Goal: Obtain resource: Obtain resource

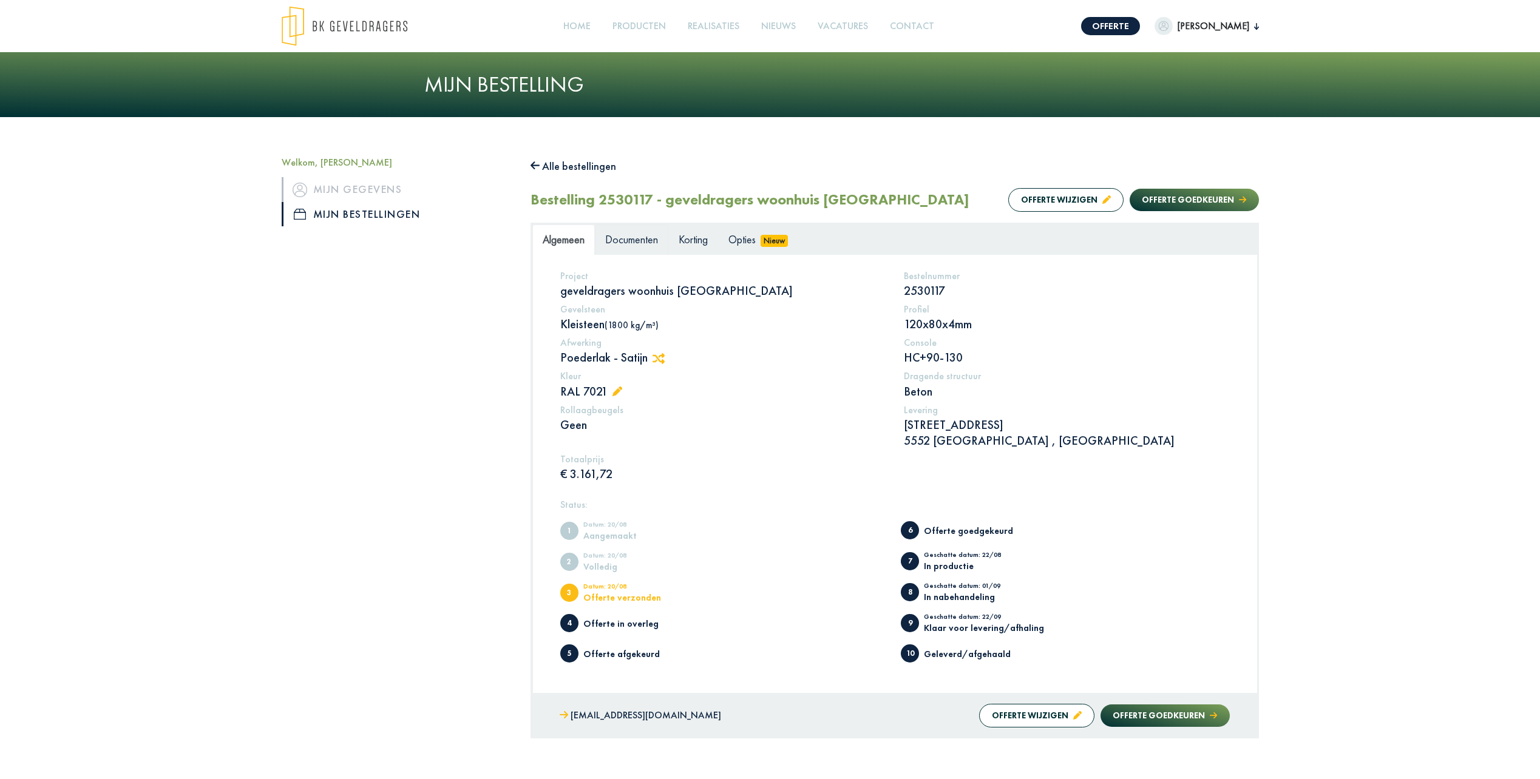
click at [633, 239] on span "Documenten" at bounding box center [631, 239] width 53 height 14
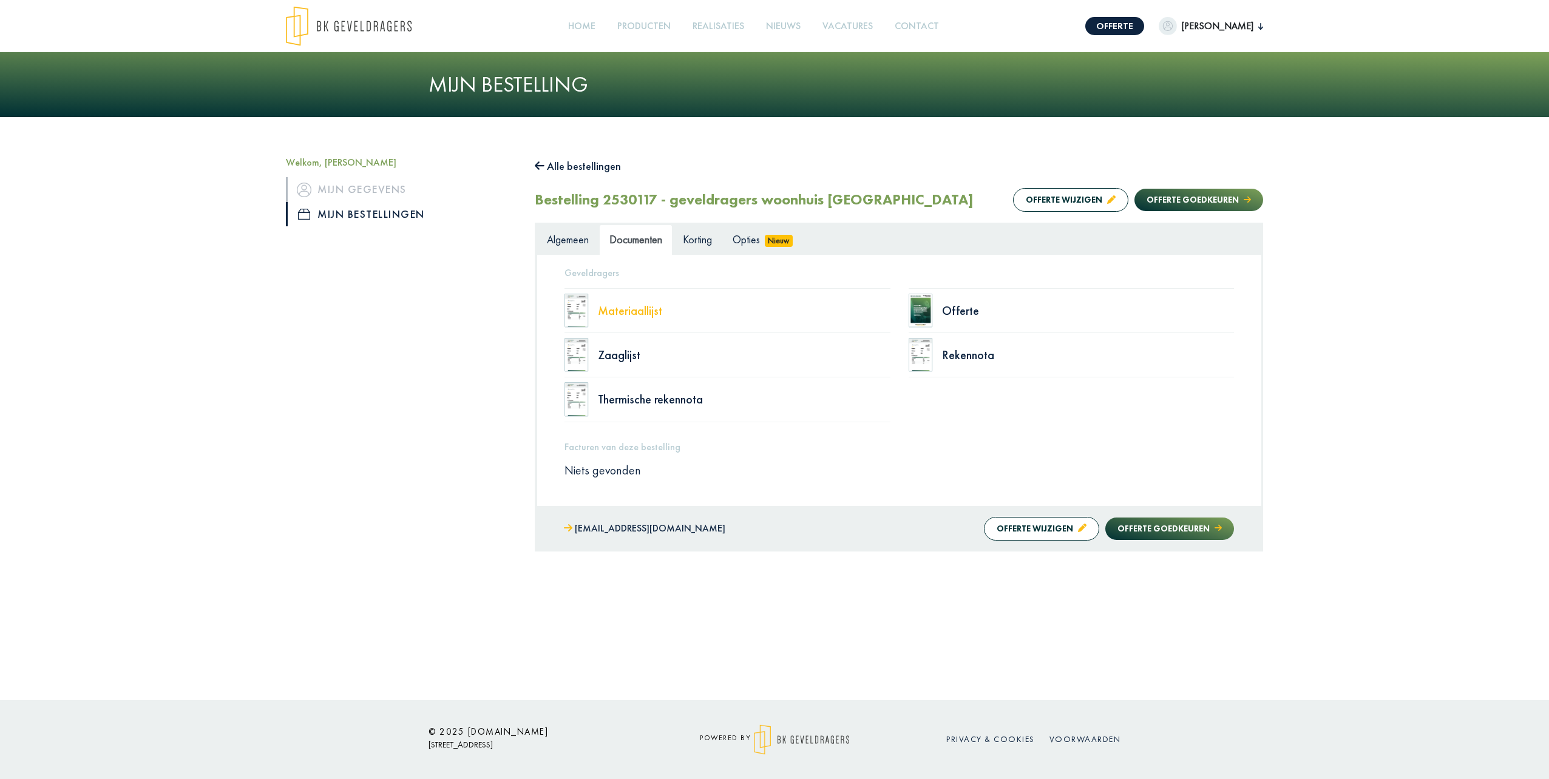
click at [630, 310] on div "Materiaallijst" at bounding box center [744, 311] width 293 height 12
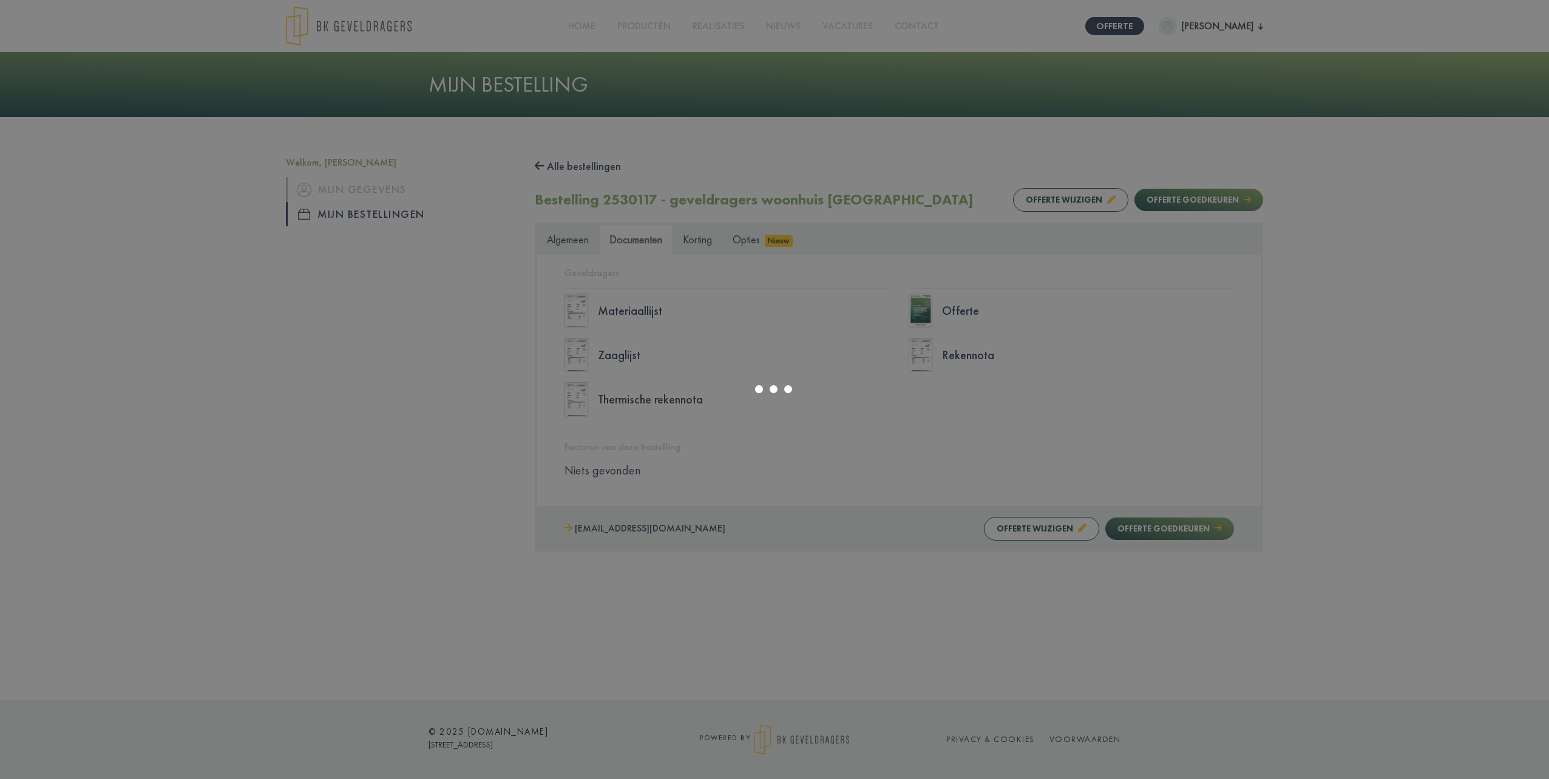
click at [951, 307] on div at bounding box center [774, 389] width 1549 height 779
click at [705, 393] on div at bounding box center [774, 389] width 1549 height 779
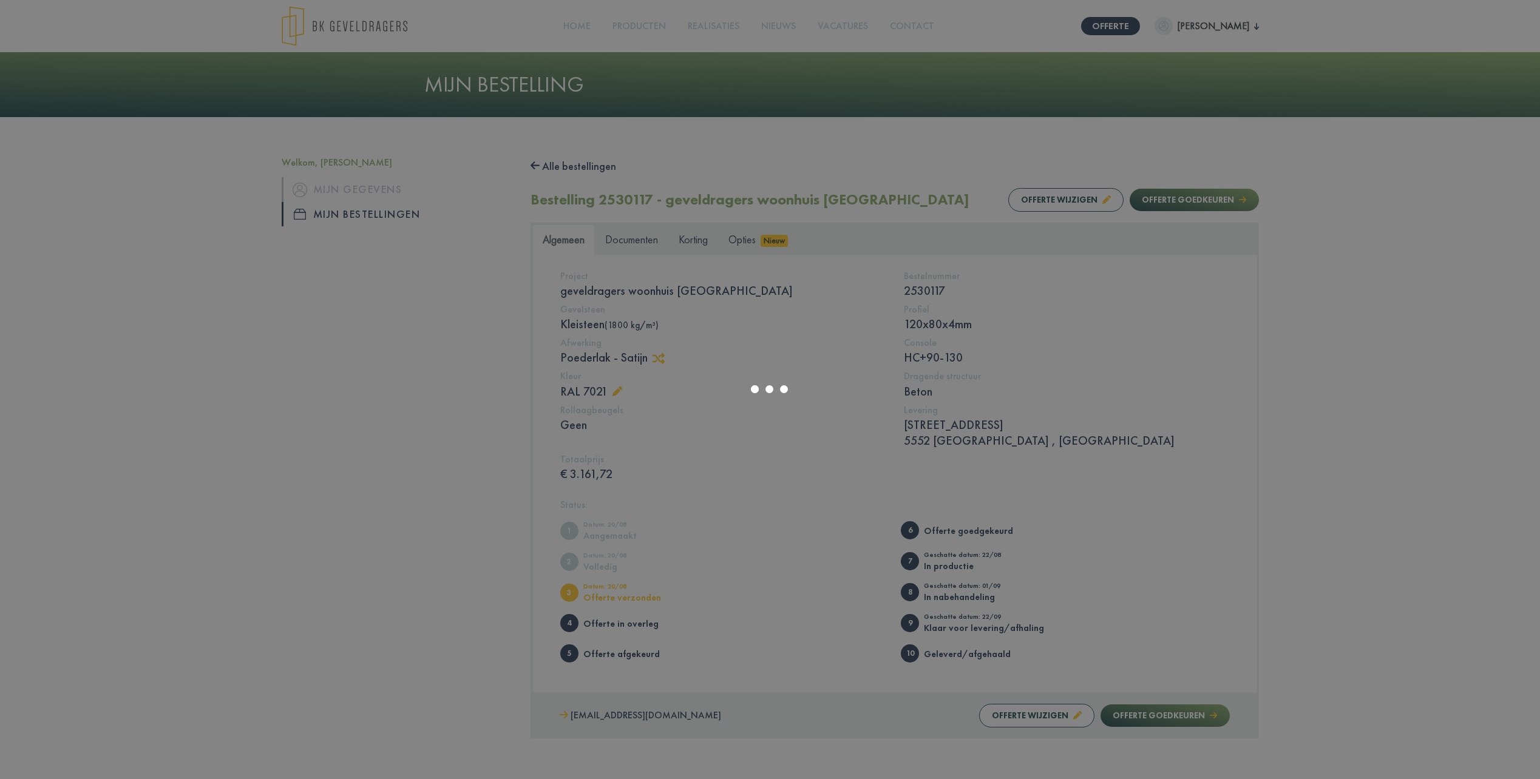
click at [654, 231] on div at bounding box center [770, 389] width 1540 height 779
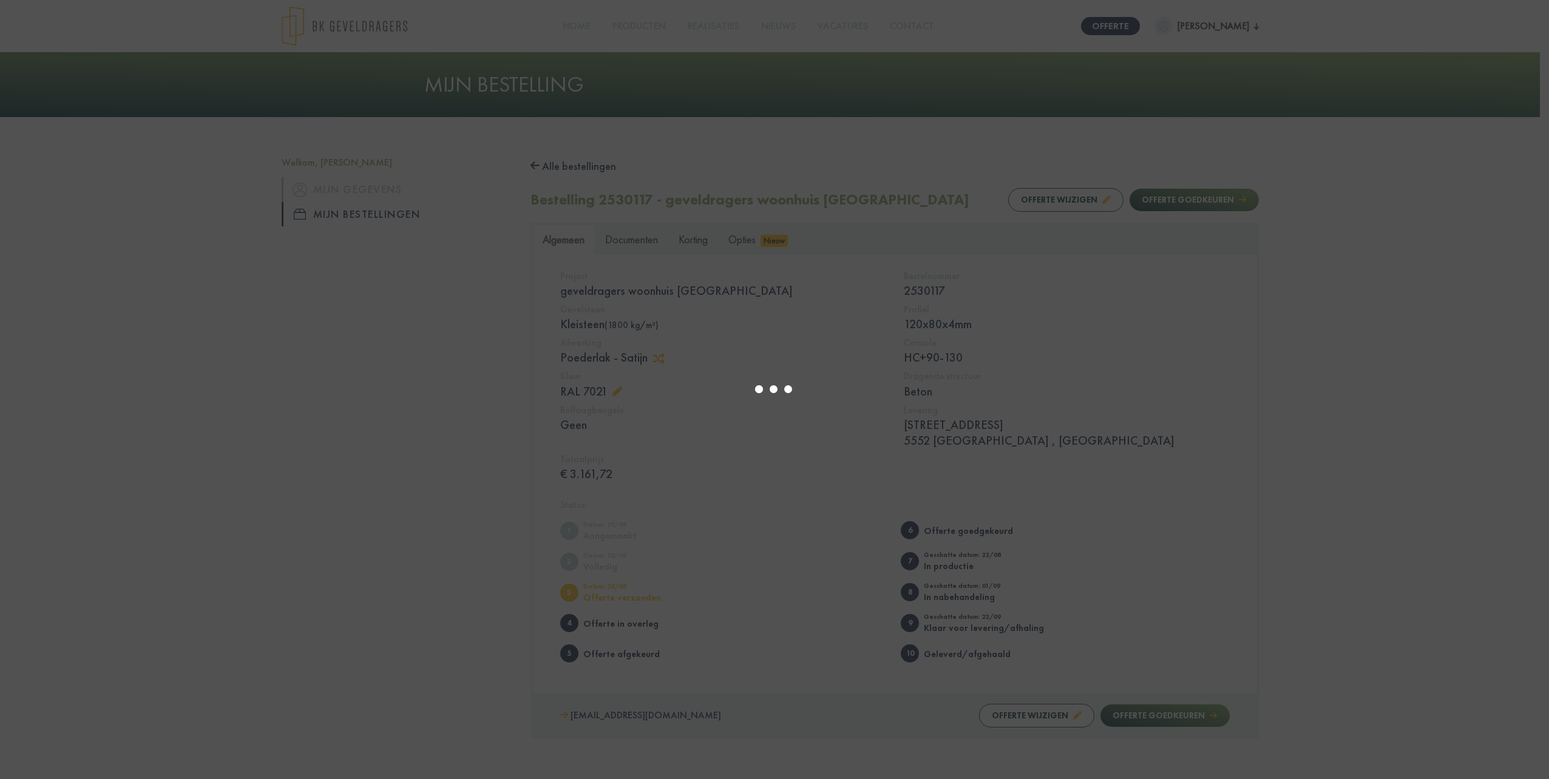
select select "******"
type input "*"
select select "****"
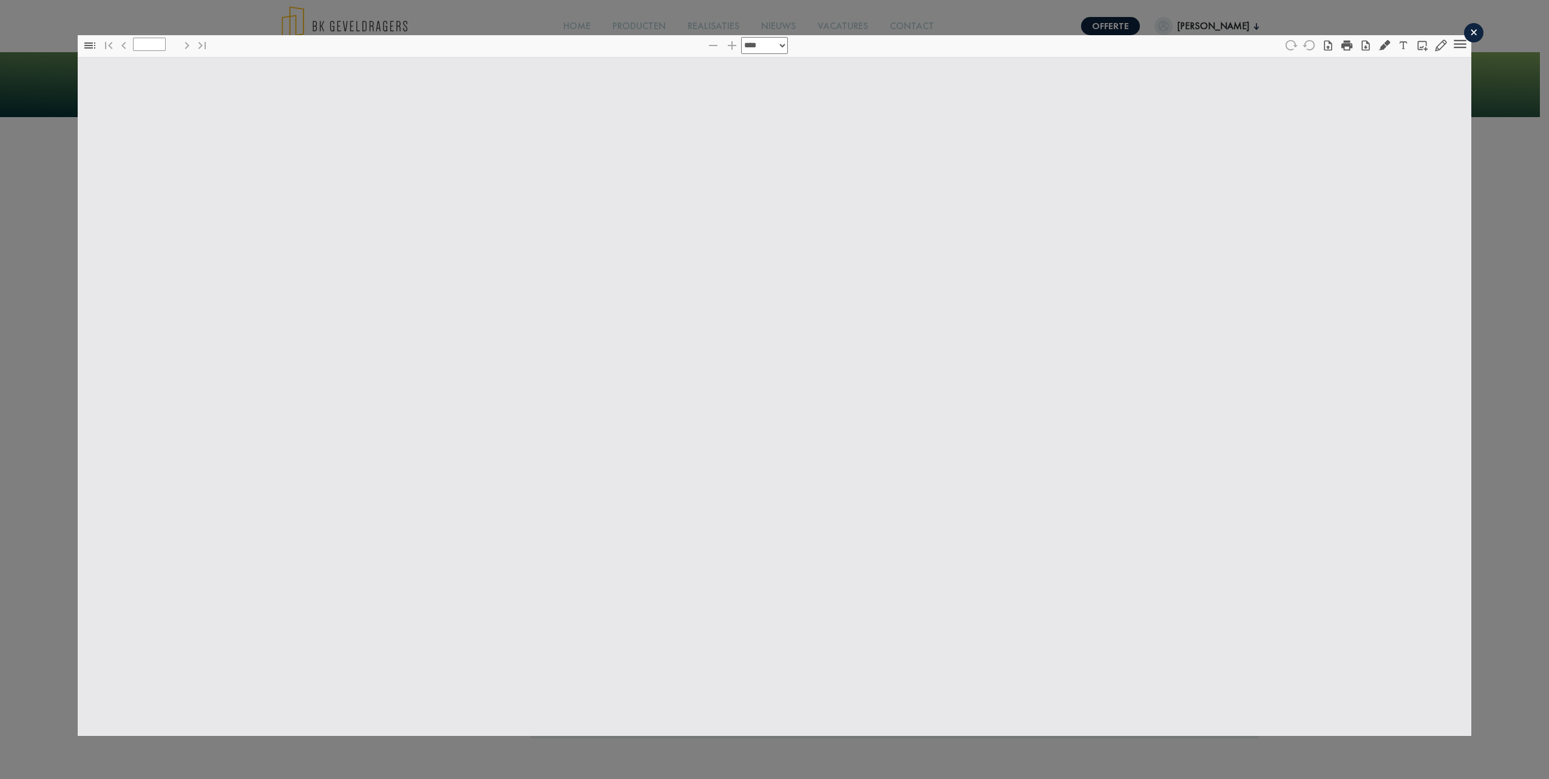
type input "*"
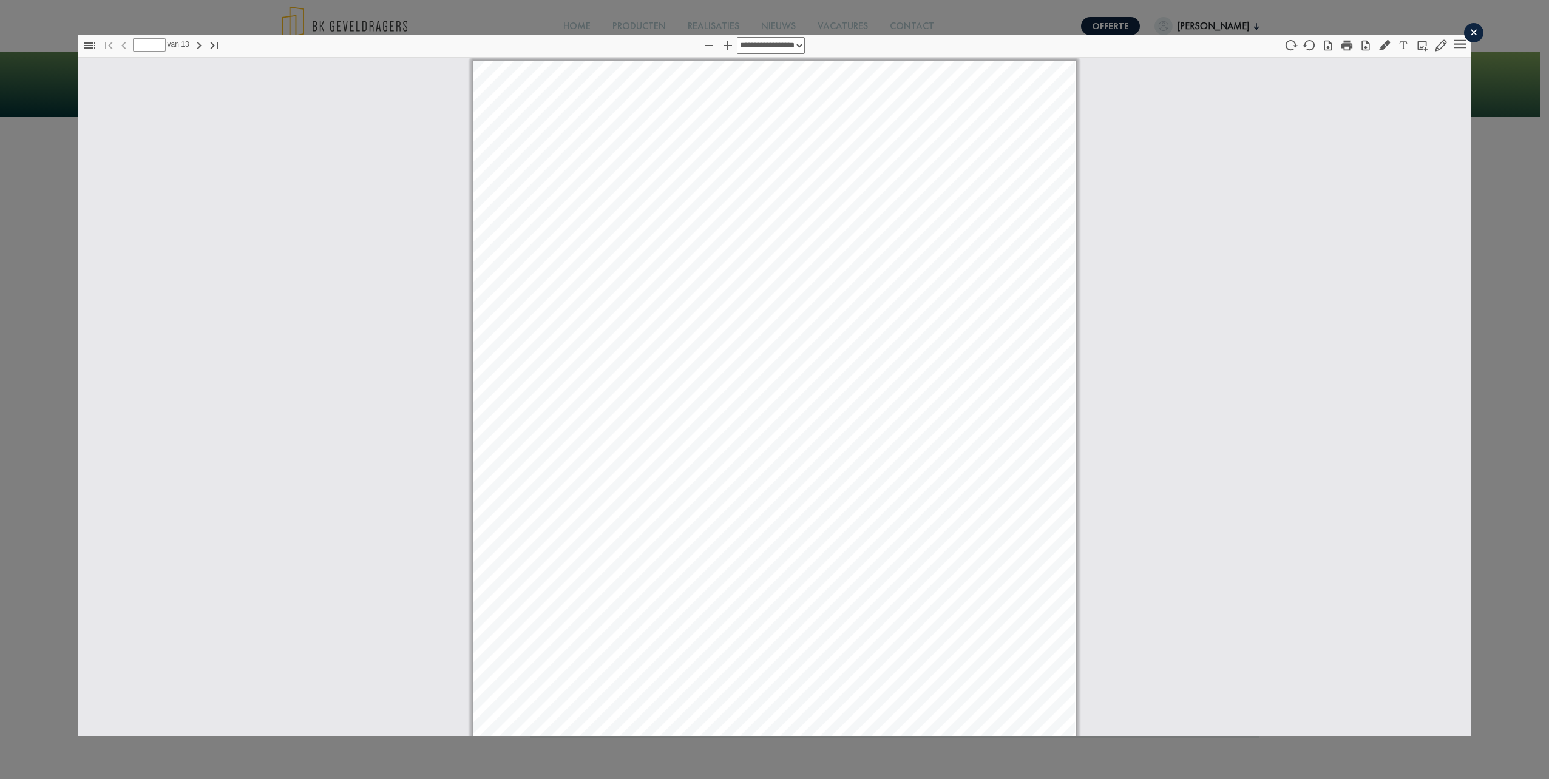
scroll to position [6, 0]
select select "****"
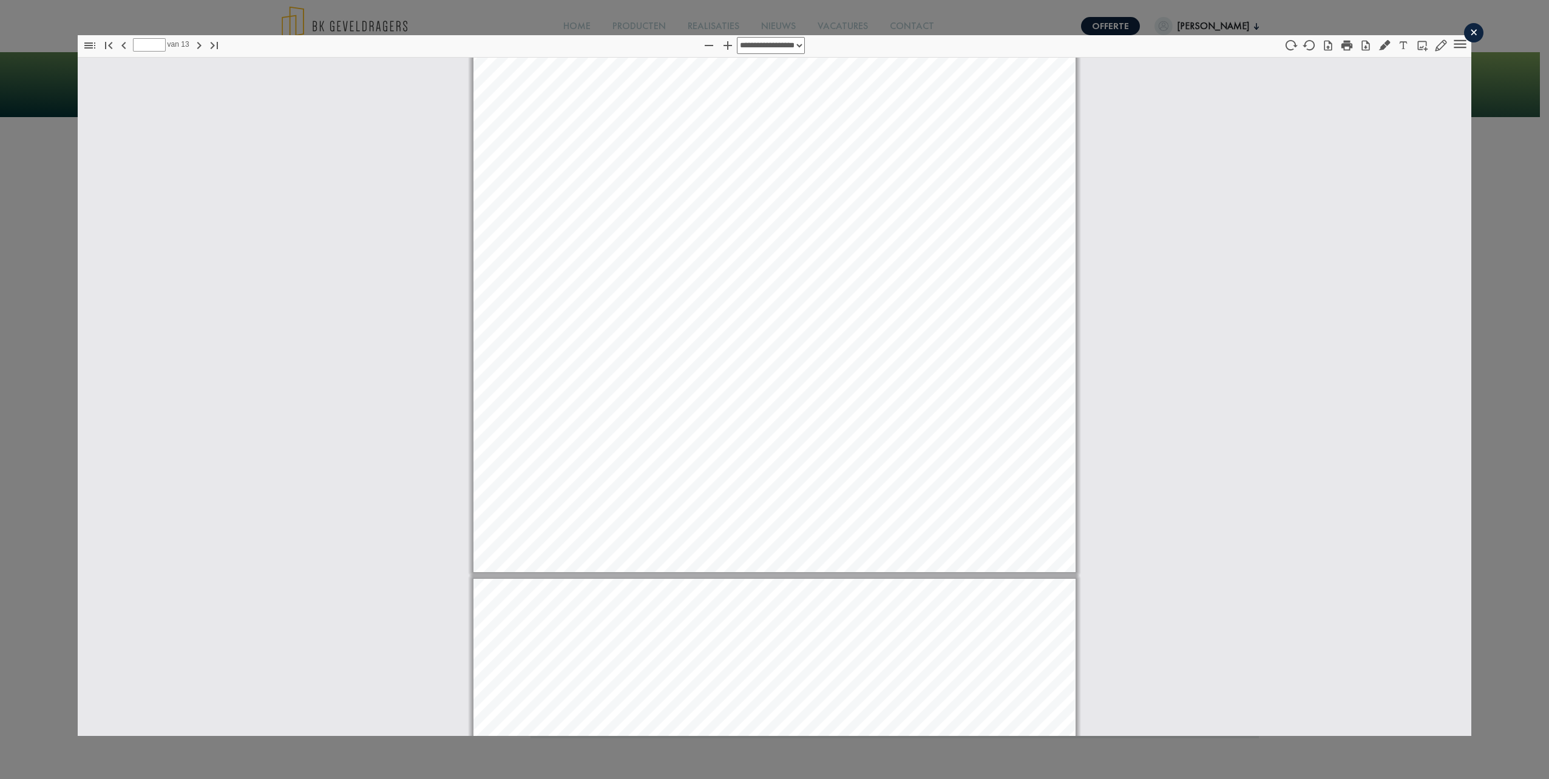
scroll to position [7931, 0]
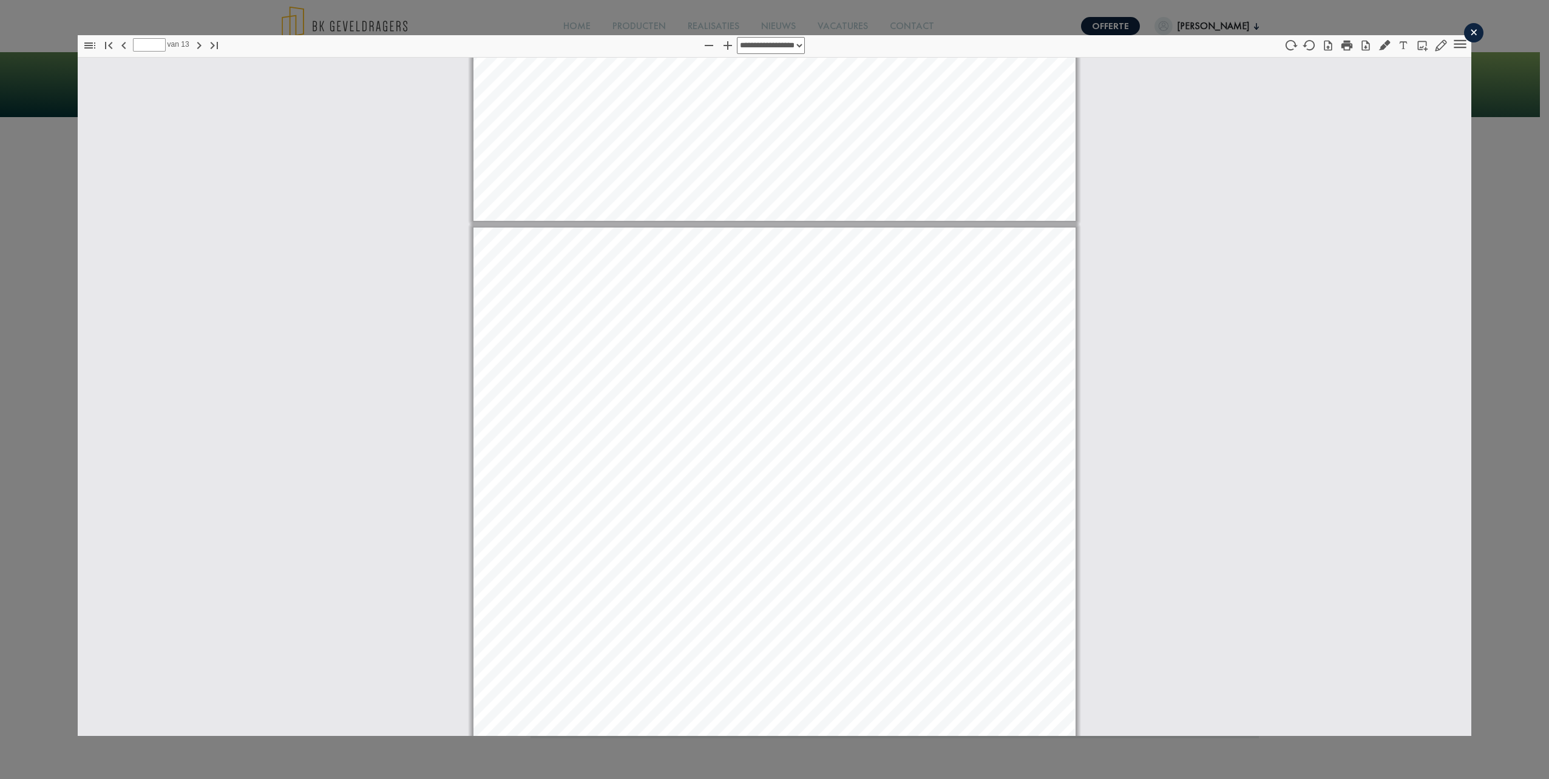
type input "*"
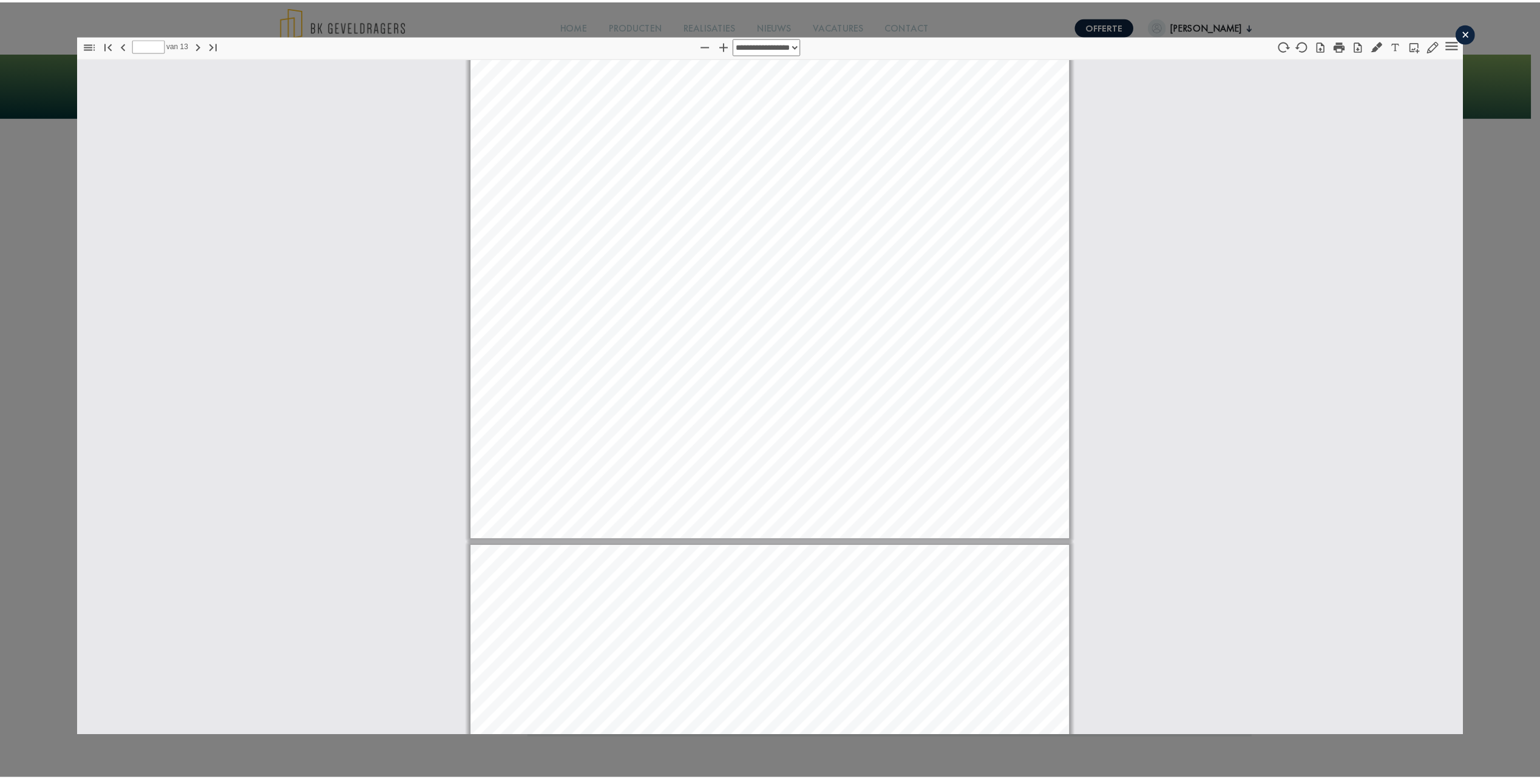
scroll to position [7253, 0]
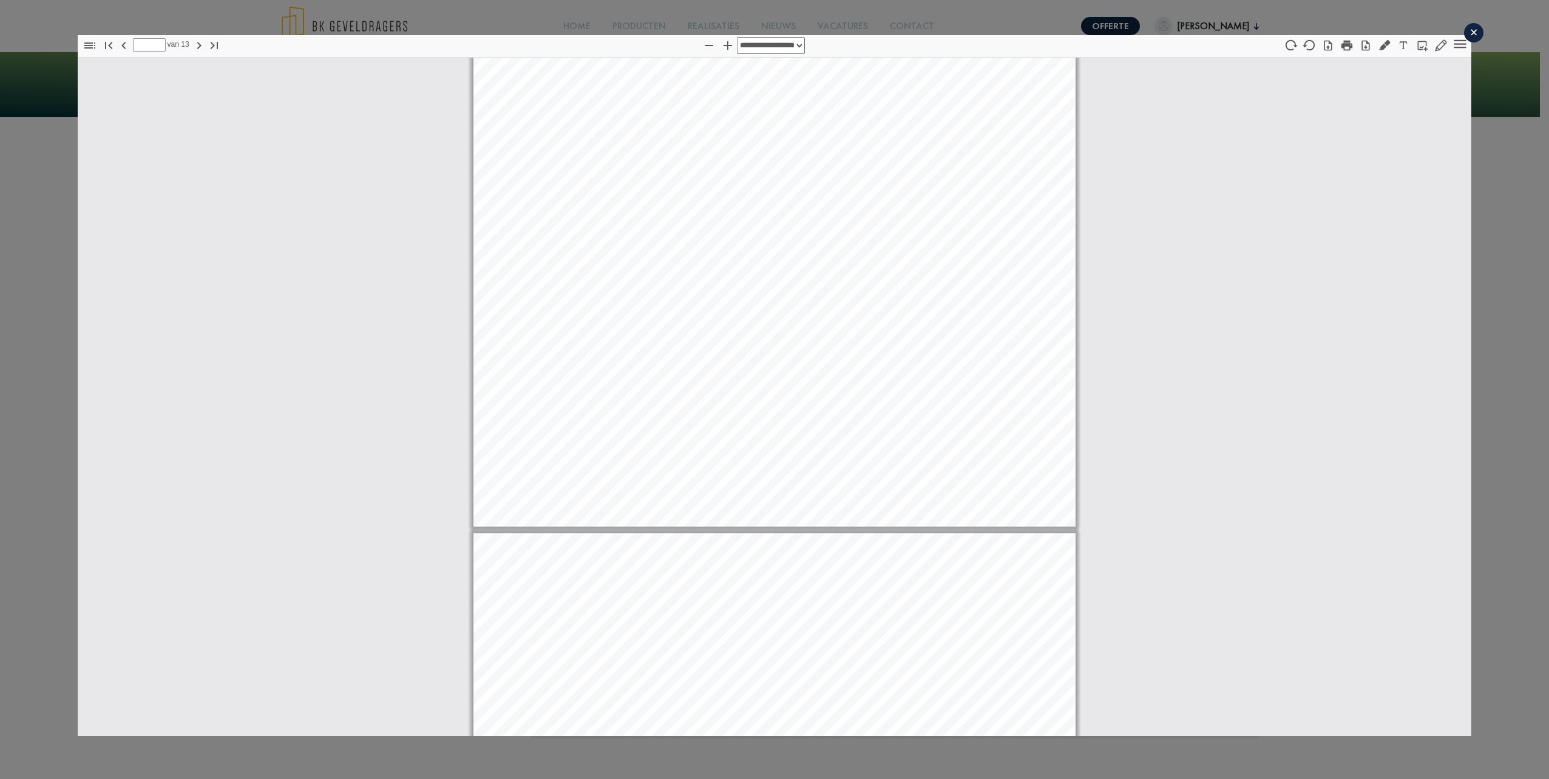
click at [1464, 32] on div "×" at bounding box center [1473, 32] width 19 height 19
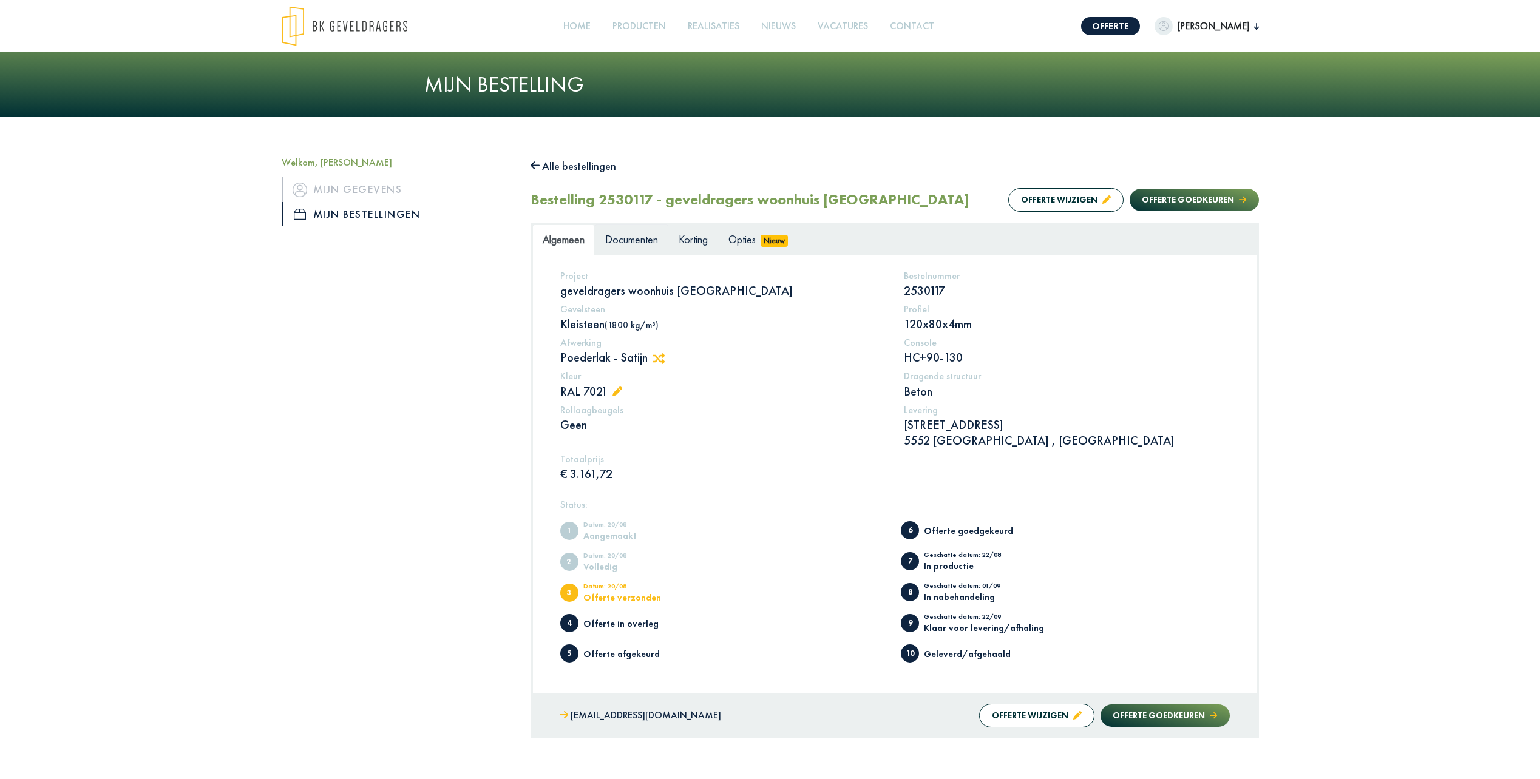
click at [645, 248] on link "Documenten" at bounding box center [631, 240] width 73 height 30
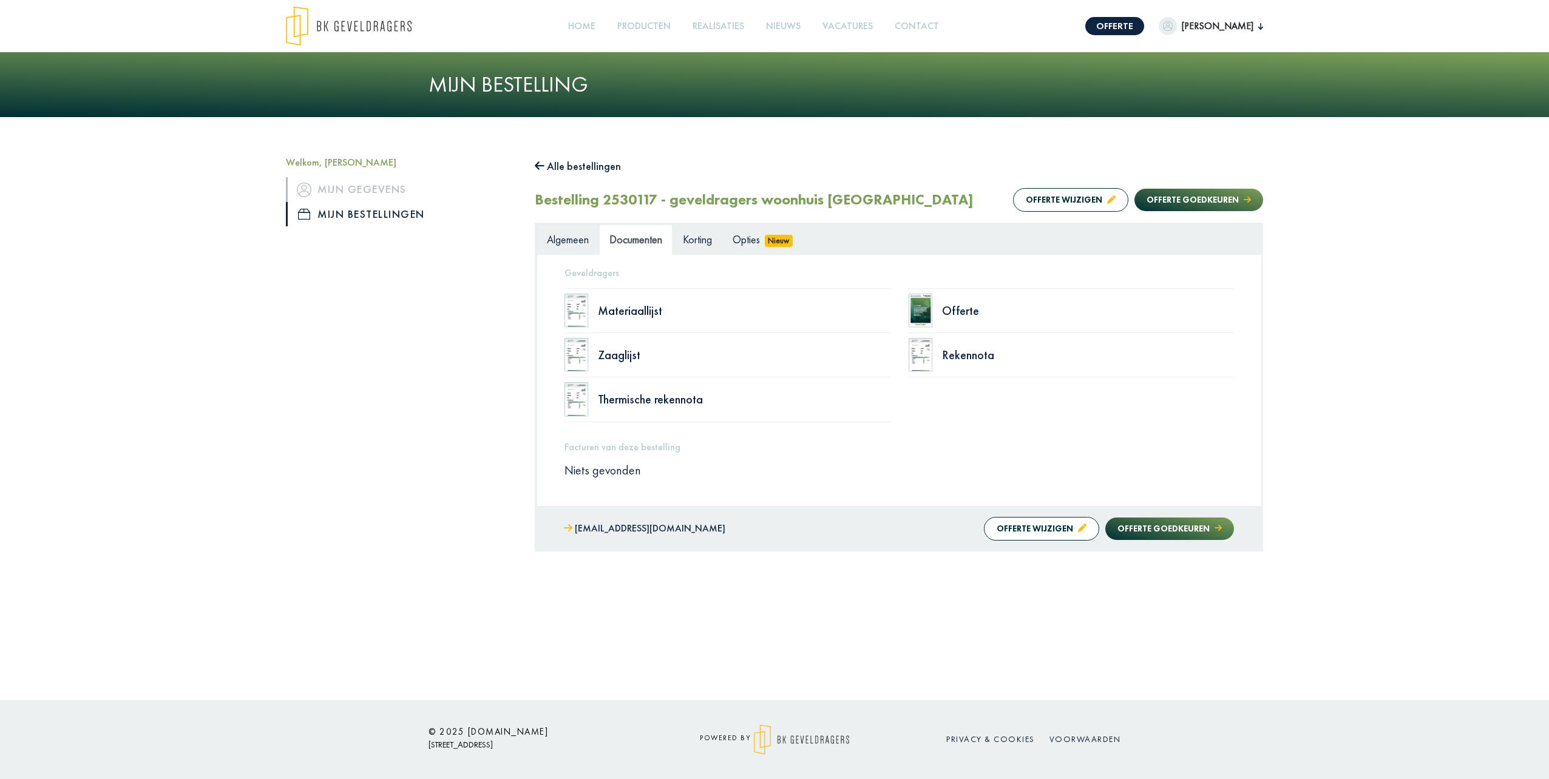
click at [585, 236] on span "Algemeen" at bounding box center [568, 239] width 42 height 14
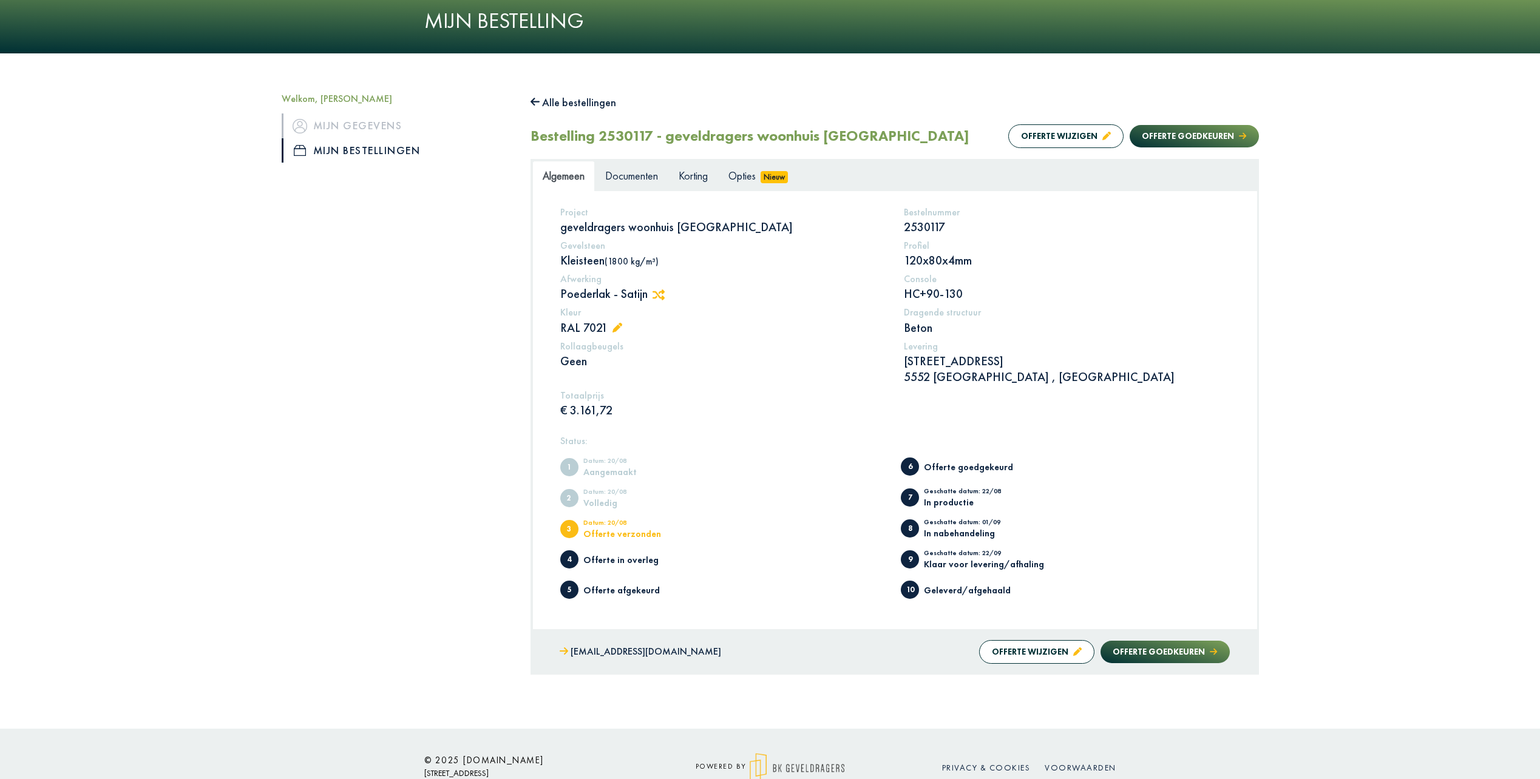
scroll to position [92, 0]
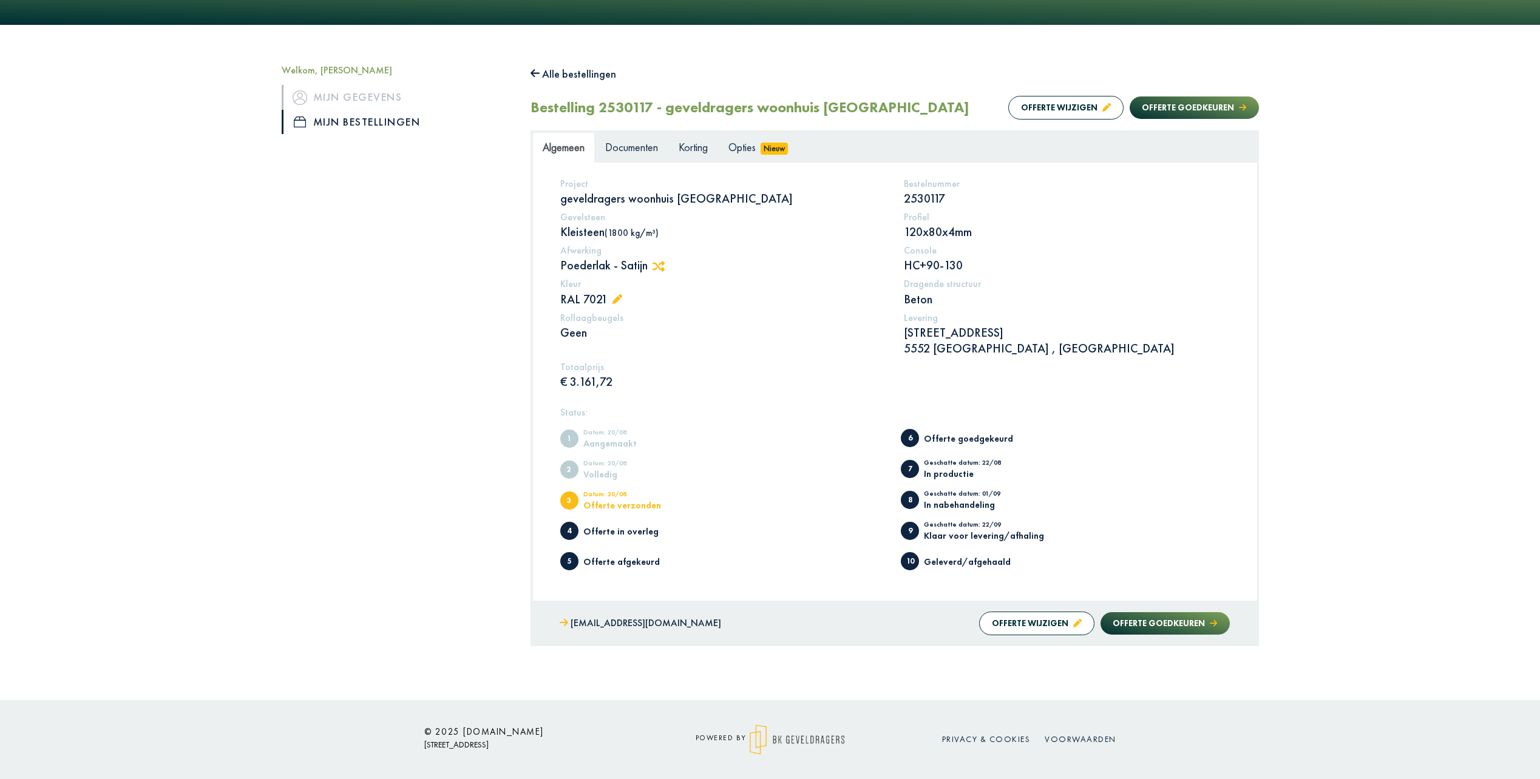
click at [561, 67] on button "Alle bestellingen" at bounding box center [574, 73] width 86 height 19
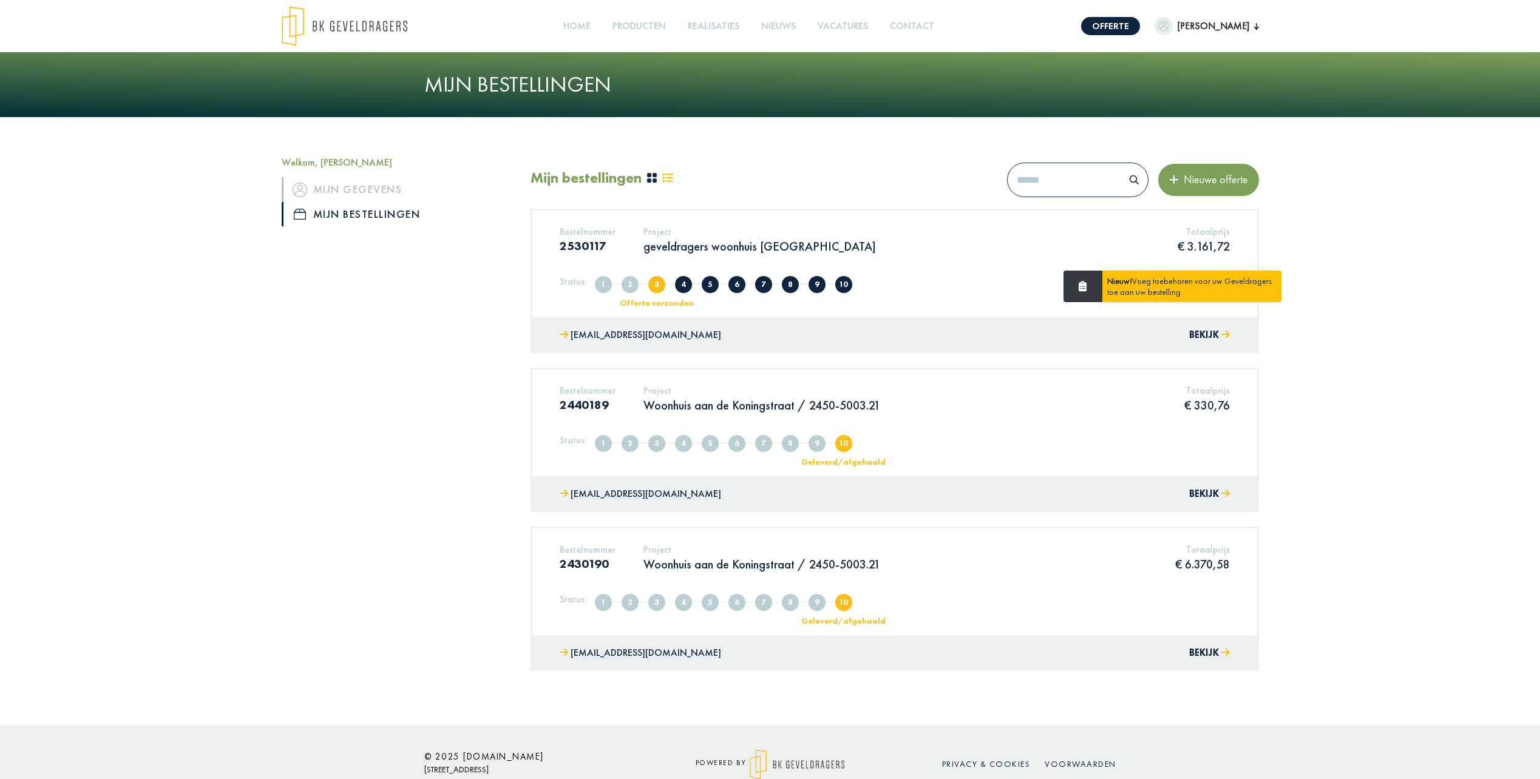
click at [758, 234] on h5 "Project" at bounding box center [759, 232] width 232 height 12
